Goal: Task Accomplishment & Management: Manage account settings

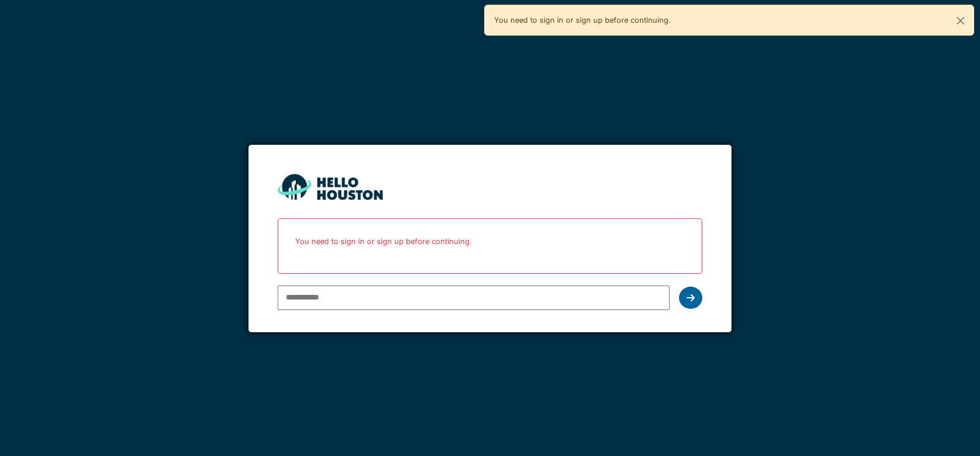
type input "**********"
click at [691, 293] on icon at bounding box center [691, 297] width 8 height 9
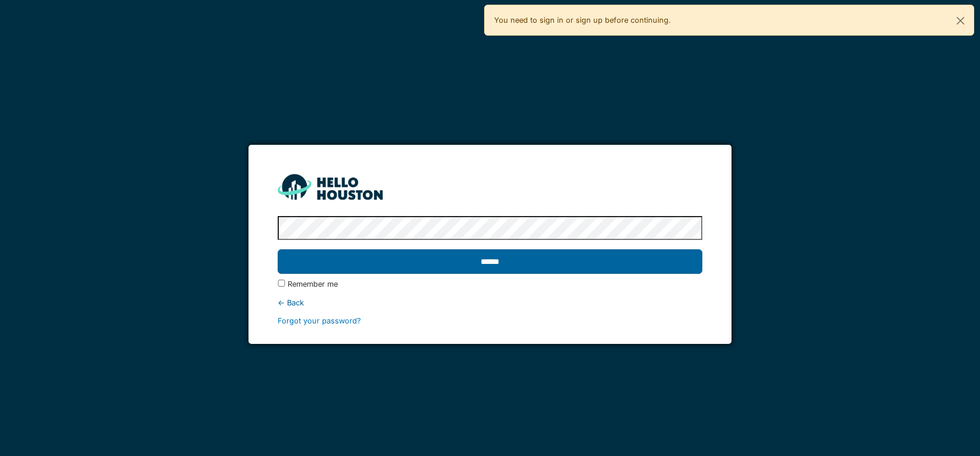
click at [550, 265] on input "******" at bounding box center [490, 261] width 424 height 25
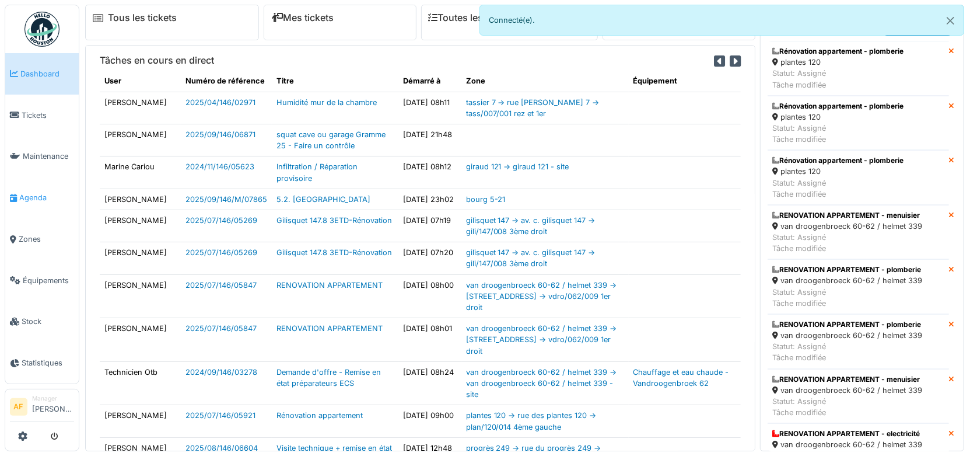
click at [35, 192] on span "Agenda" at bounding box center [46, 197] width 55 height 11
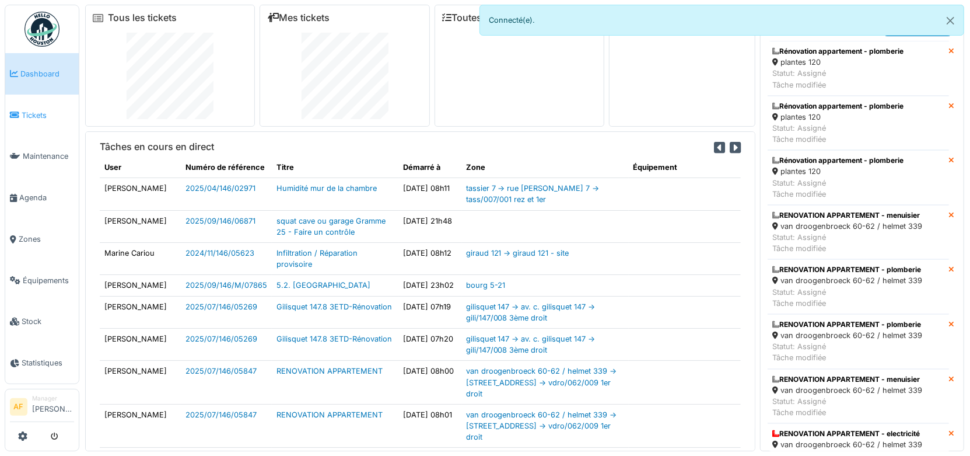
click at [33, 110] on span "Tickets" at bounding box center [48, 115] width 53 height 11
click at [33, 111] on span "Tickets" at bounding box center [48, 115] width 53 height 11
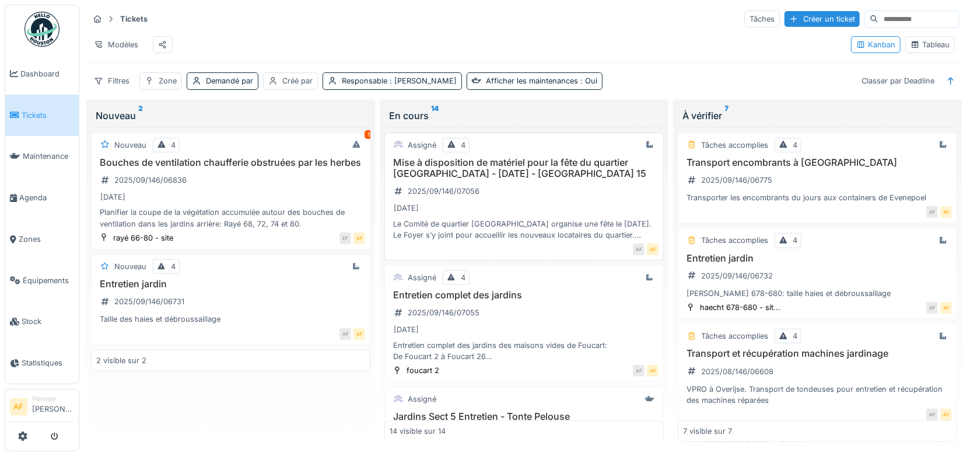
click at [545, 174] on h3 "Mise à disposition de matériel pour la fête du quartier Chomé - 4 septembre 202…" at bounding box center [524, 168] width 269 height 22
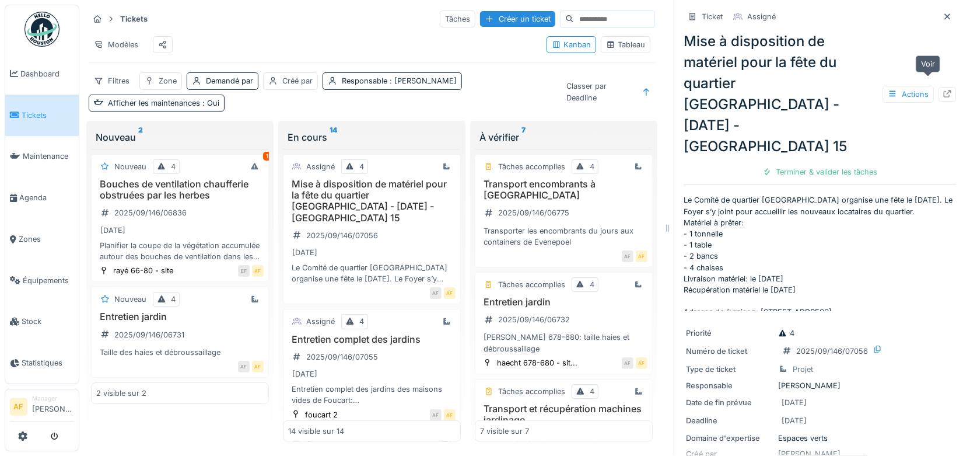
click at [943, 90] on icon at bounding box center [947, 94] width 9 height 8
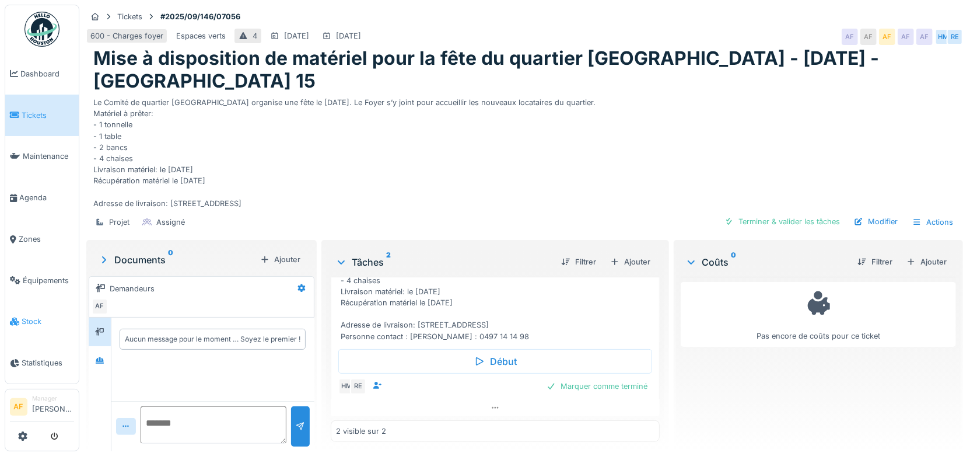
scroll to position [9, 0]
click at [43, 70] on span "Dashboard" at bounding box center [47, 73] width 54 height 11
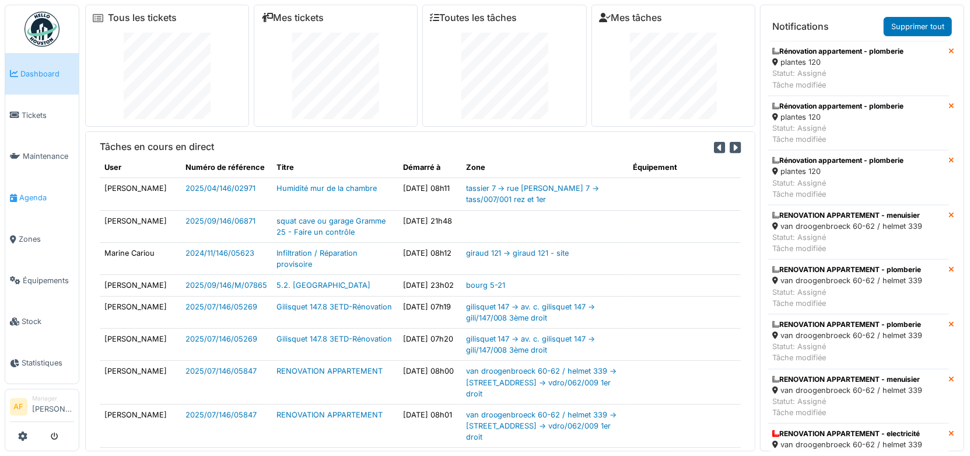
click at [45, 192] on span "Agenda" at bounding box center [46, 197] width 55 height 11
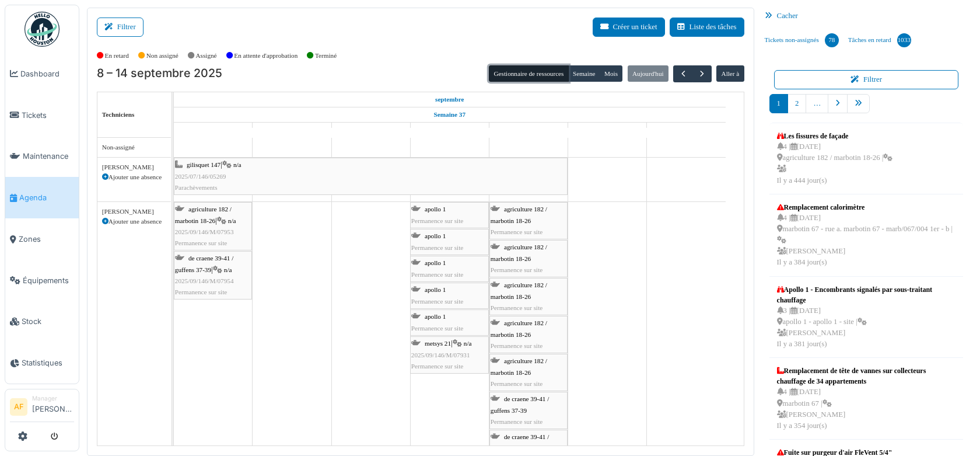
click at [531, 69] on button "Gestionnaire de ressources" at bounding box center [528, 73] width 79 height 16
click at [529, 70] on button "Gestionnaire de ressources" at bounding box center [528, 73] width 79 height 16
click at [527, 71] on button "Gestionnaire de ressources" at bounding box center [528, 73] width 79 height 16
click at [417, 37] on div "Filtrer Créer un ticket Liste des tâches" at bounding box center [421, 32] width 648 height 29
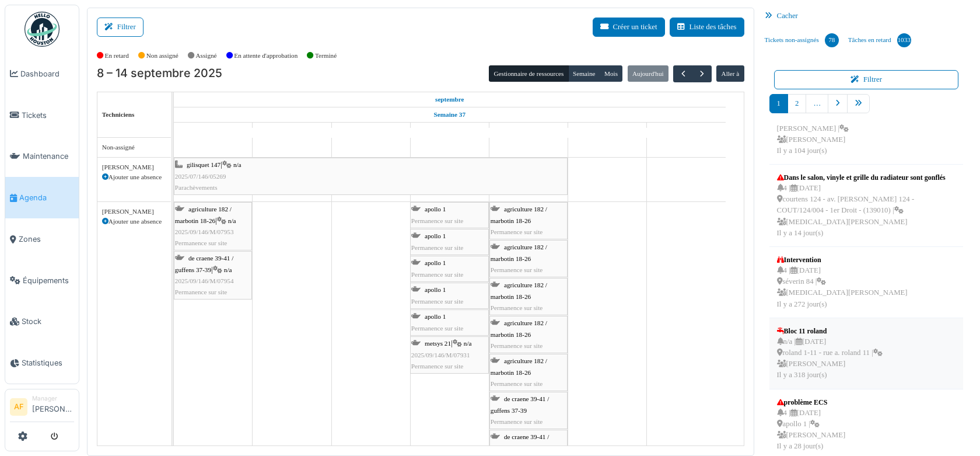
scroll to position [431, 0]
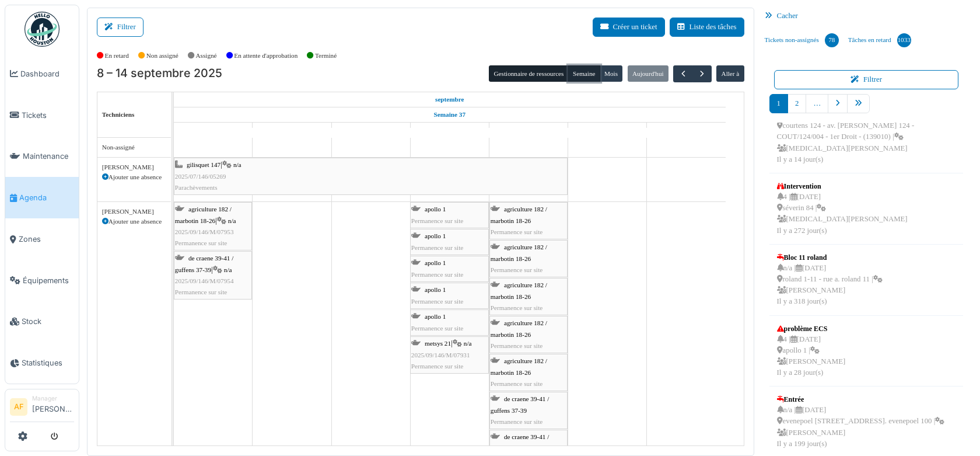
click at [579, 70] on button "Semaine" at bounding box center [584, 73] width 32 height 16
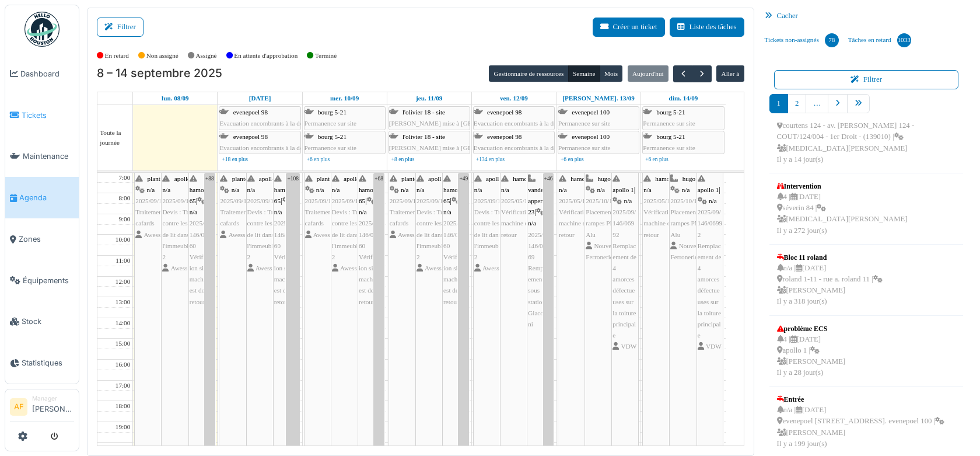
click at [43, 110] on span "Tickets" at bounding box center [48, 115] width 53 height 11
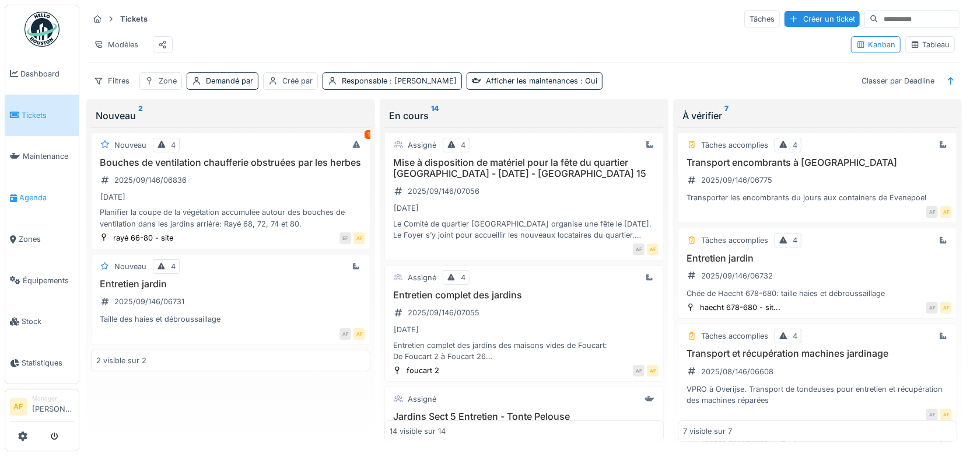
click at [41, 192] on span "Agenda" at bounding box center [46, 197] width 55 height 11
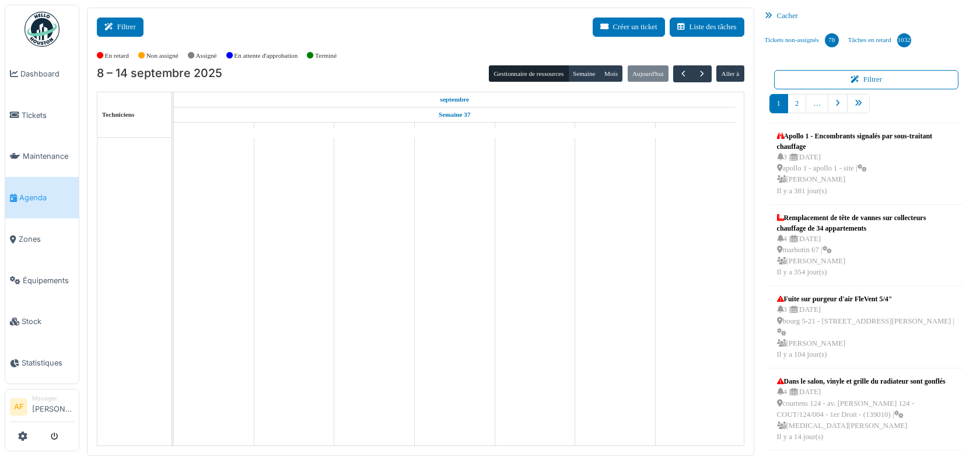
click at [124, 26] on button "Filtrer" at bounding box center [120, 27] width 47 height 19
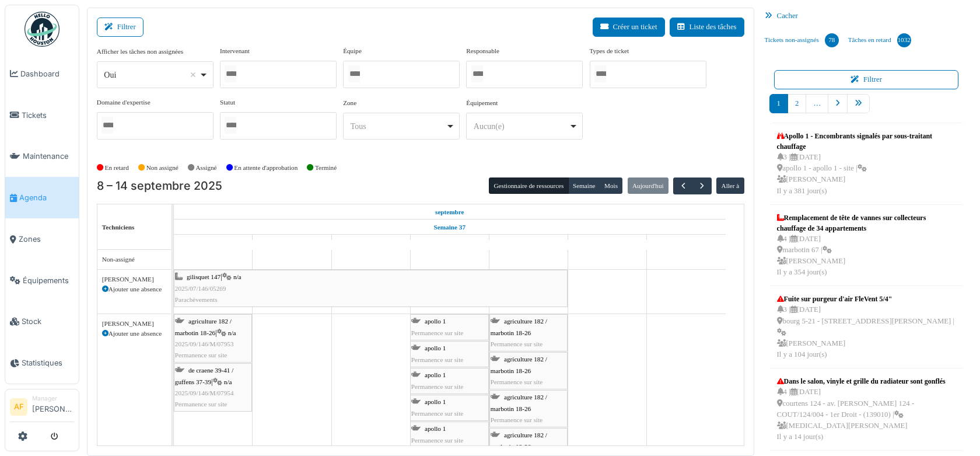
click at [261, 78] on div at bounding box center [278, 74] width 117 height 27
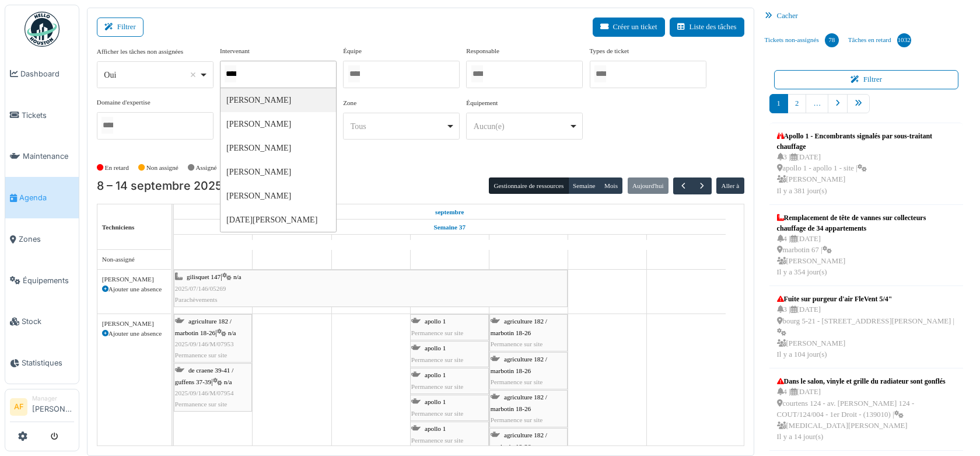
type input "*****"
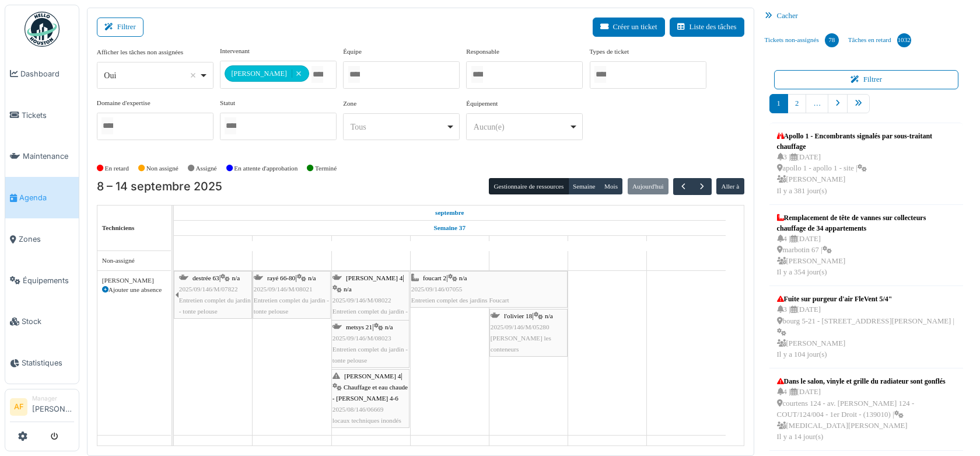
click at [513, 25] on div "Filtrer Créer un ticket Liste des tâches" at bounding box center [421, 32] width 648 height 29
click at [37, 74] on span "Dashboard" at bounding box center [47, 73] width 54 height 11
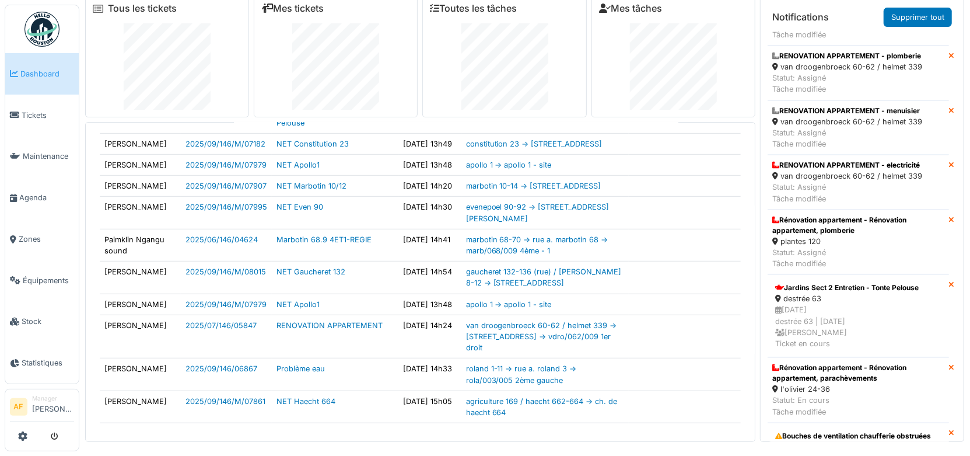
scroll to position [12, 0]
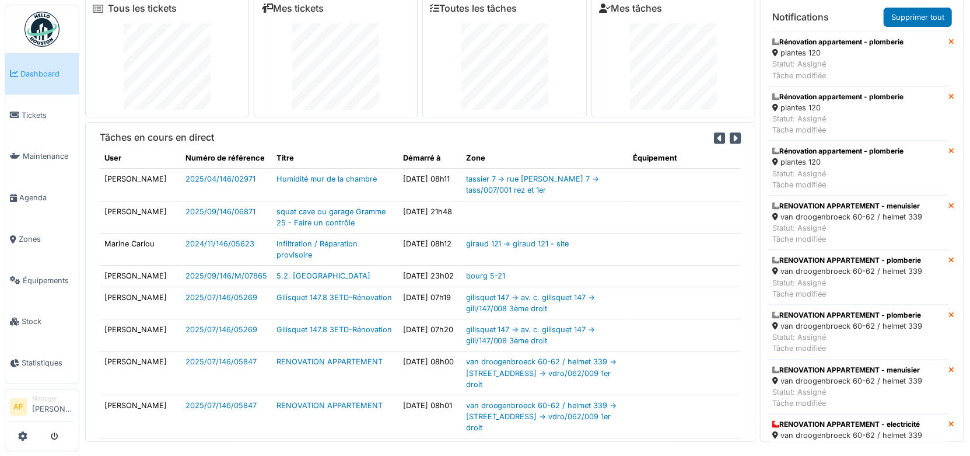
scroll to position [12, 0]
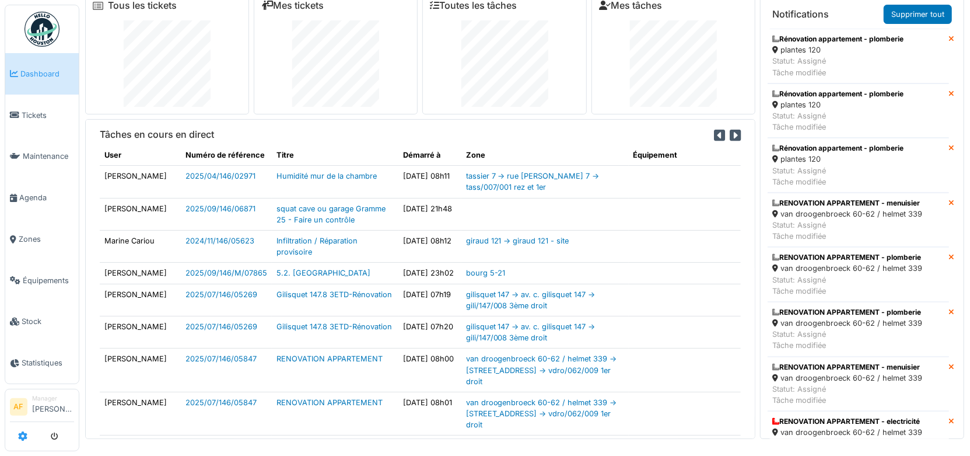
click at [24, 435] on icon at bounding box center [22, 435] width 9 height 9
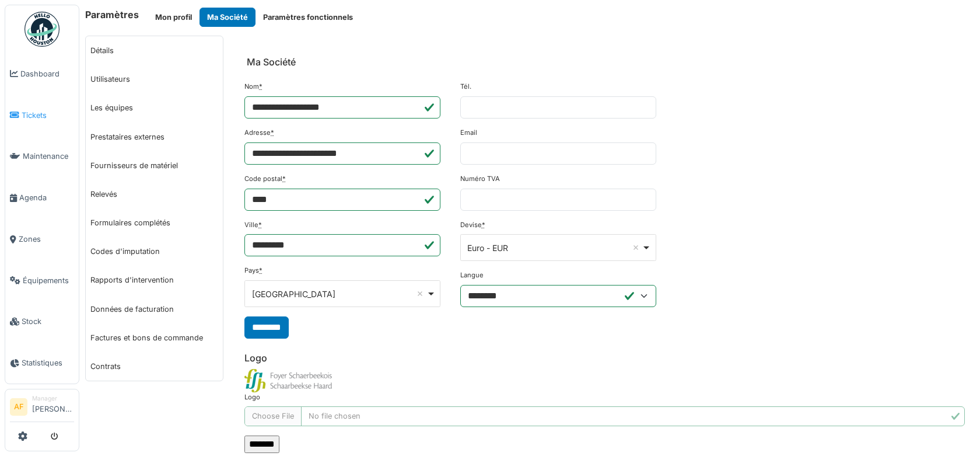
click at [44, 113] on span "Tickets" at bounding box center [48, 115] width 53 height 11
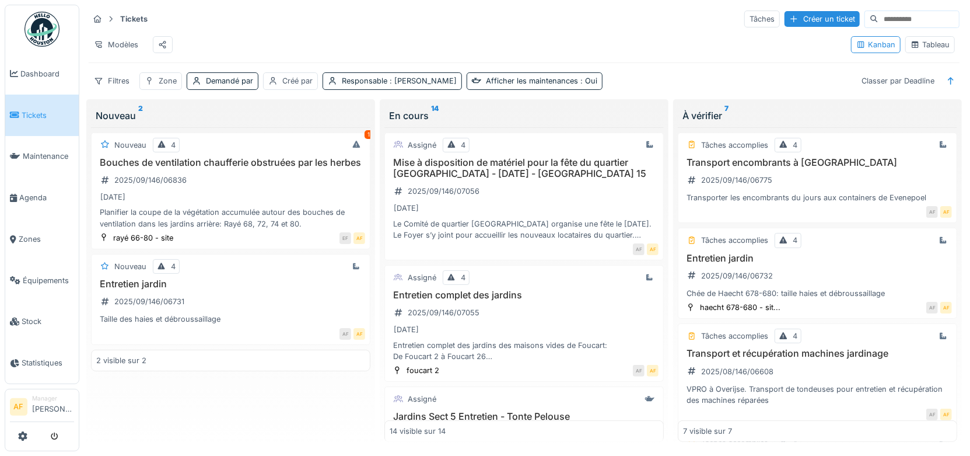
click at [879, 18] on input at bounding box center [919, 19] width 81 height 16
type input "********"
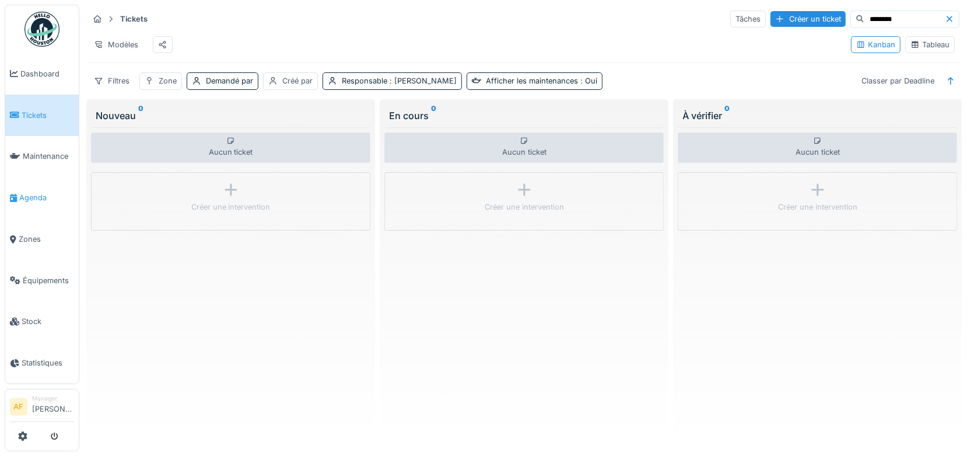
click at [44, 194] on span "Agenda" at bounding box center [46, 197] width 55 height 11
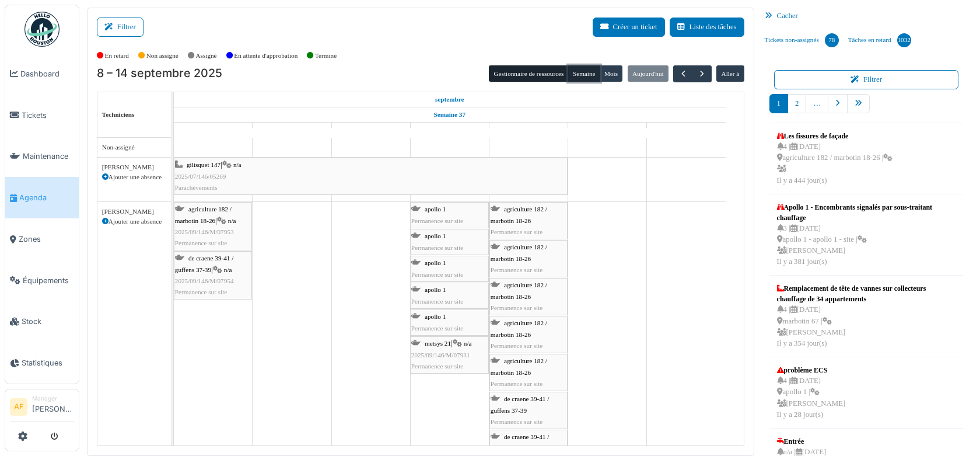
click at [569, 71] on button "Semaine" at bounding box center [584, 73] width 32 height 16
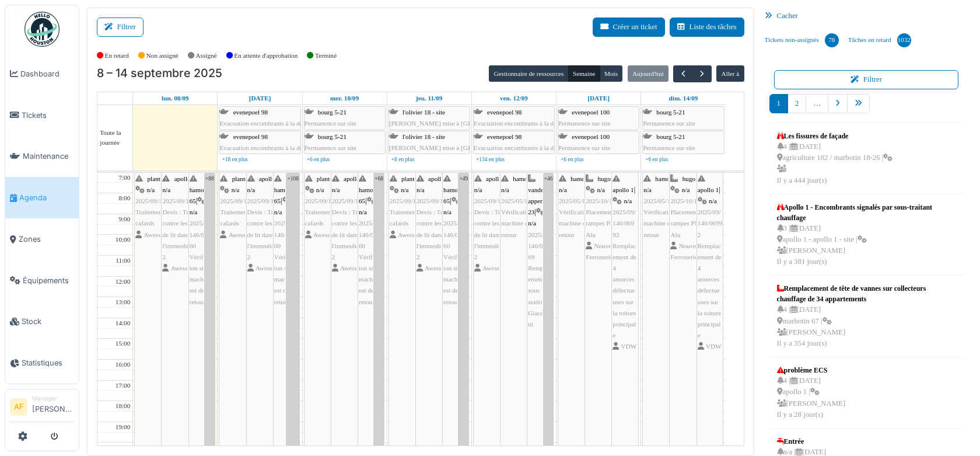
click at [43, 192] on span "Agenda" at bounding box center [46, 197] width 55 height 11
click at [135, 26] on button "Filtrer" at bounding box center [120, 27] width 47 height 19
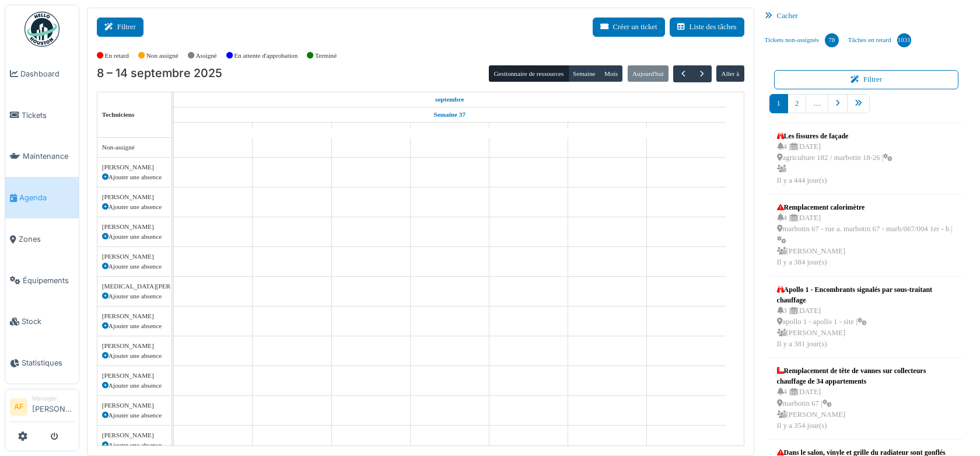
click at [124, 20] on button "Filtrer" at bounding box center [120, 27] width 47 height 19
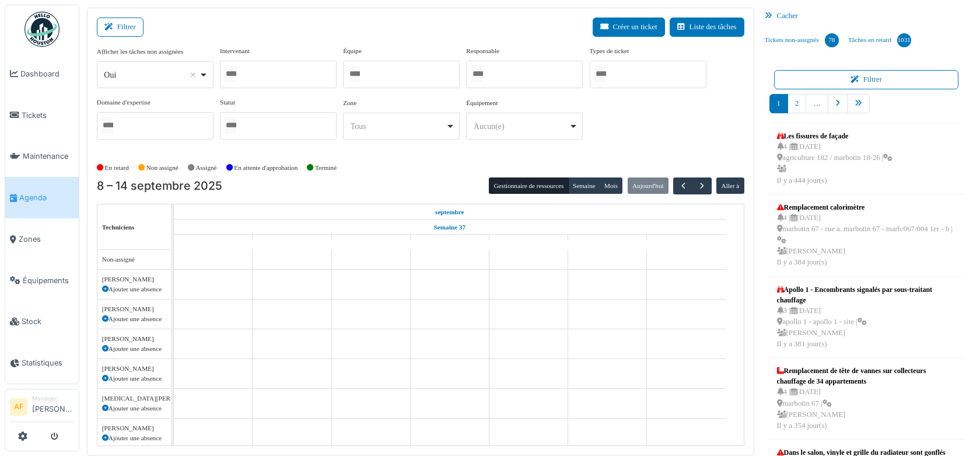
click at [316, 73] on div at bounding box center [278, 74] width 117 height 27
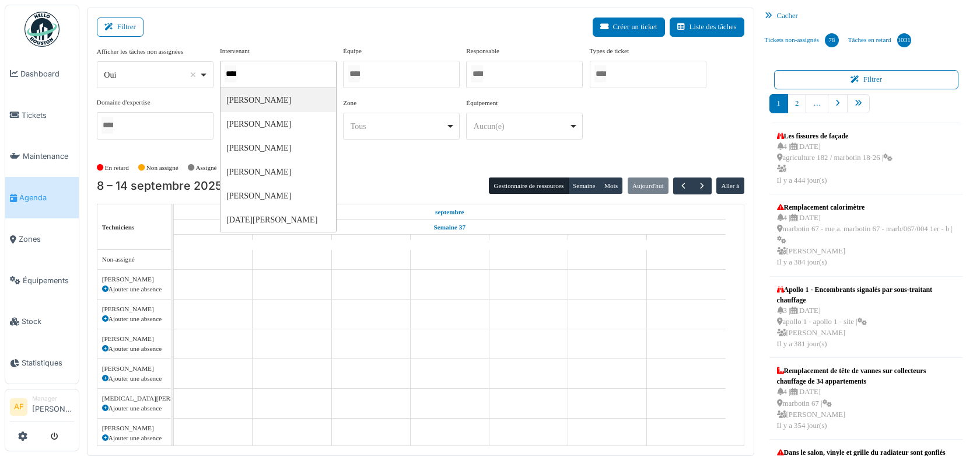
type input "*****"
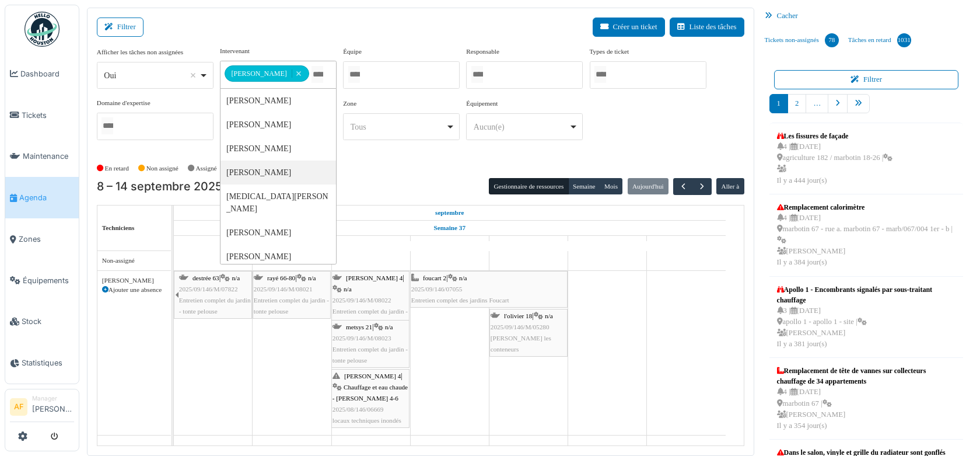
click at [105, 289] on icon at bounding box center [105, 289] width 6 height 6
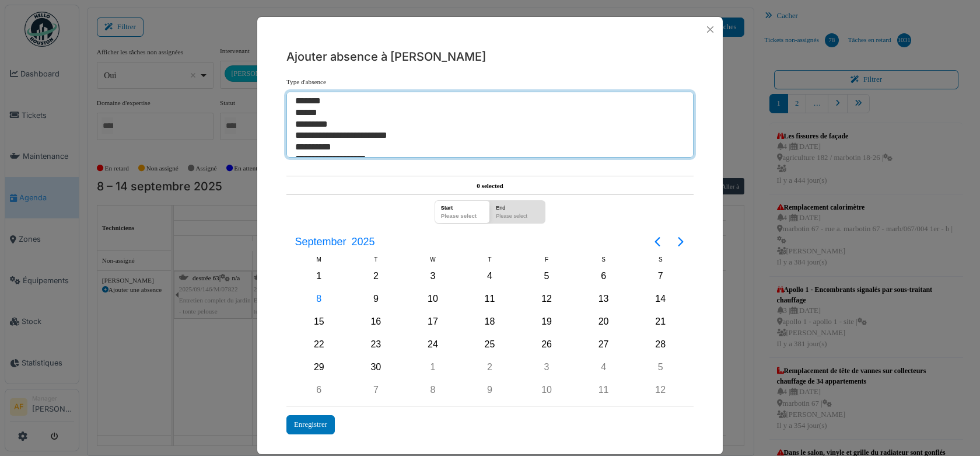
select select "**"
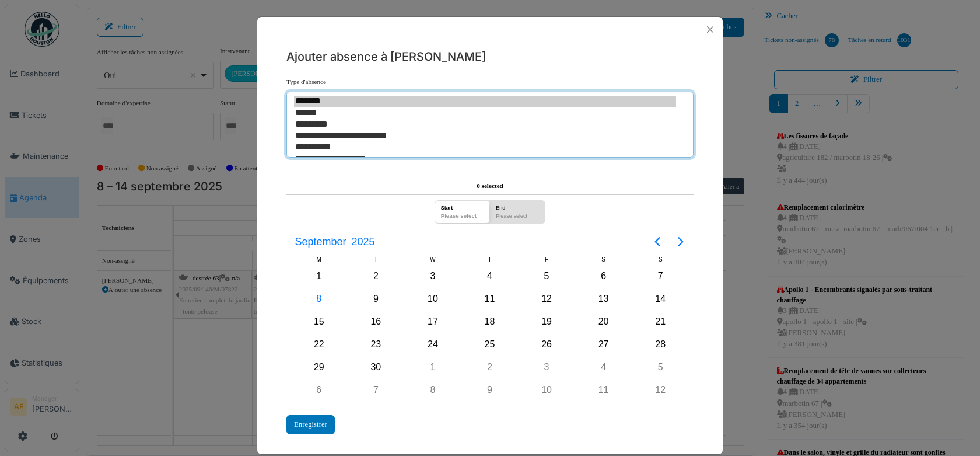
click at [313, 101] on option "*******" at bounding box center [485, 102] width 382 height 12
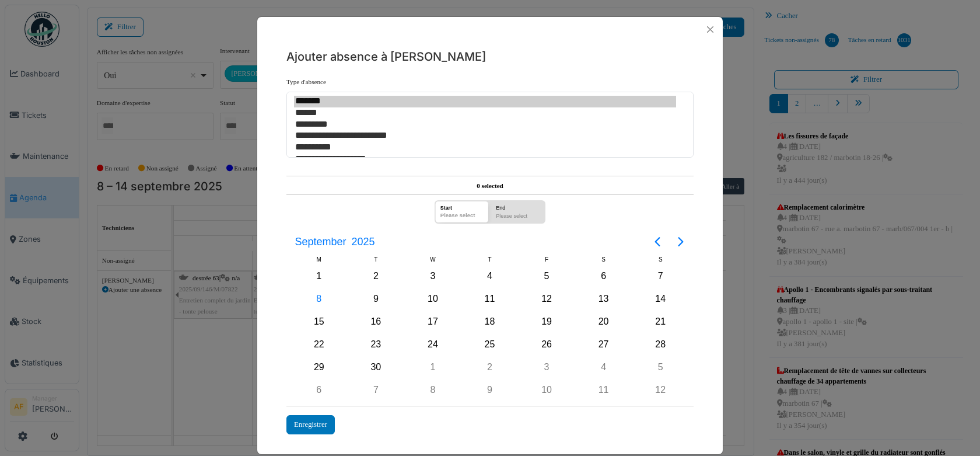
click at [461, 212] on div "Please select" at bounding box center [462, 217] width 48 height 11
click at [314, 293] on div "8" at bounding box center [319, 299] width 18 height 18
click at [509, 209] on div "End" at bounding box center [518, 206] width 48 height 11
click at [546, 295] on div "12" at bounding box center [547, 299] width 18 height 18
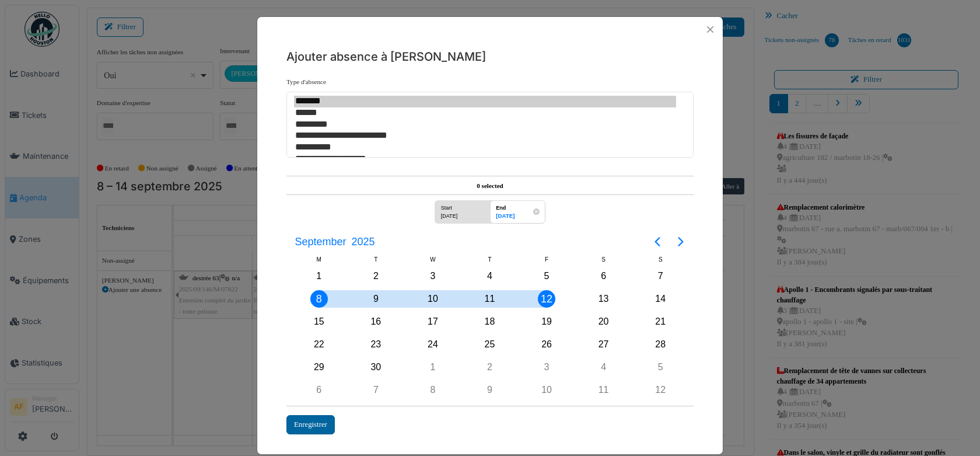
click at [311, 417] on div "Enregistrer" at bounding box center [310, 424] width 48 height 19
